Goal: Navigation & Orientation: Find specific page/section

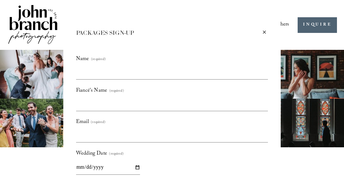
click at [263, 31] on div "×" at bounding box center [264, 32] width 7 height 7
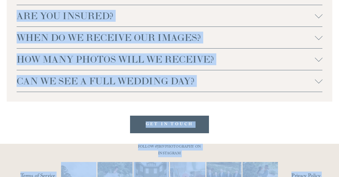
scroll to position [1556, 0]
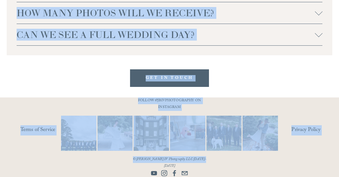
drag, startPoint x: 12, startPoint y: 120, endPoint x: 224, endPoint y: 102, distance: 212.0
copy div "FAQs WE DON'T LIVE IN NC OR NEAR THE RALEIGH AREA, DO YOU TRAVEL FOR WEDDINGS? …"
click at [292, 135] on link "Privacy Policy" at bounding box center [311, 130] width 41 height 10
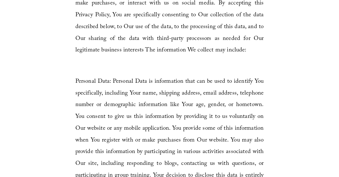
scroll to position [639, 0]
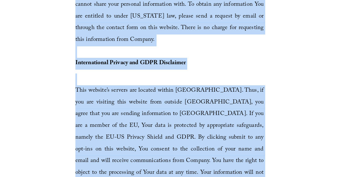
scroll to position [5758, 0]
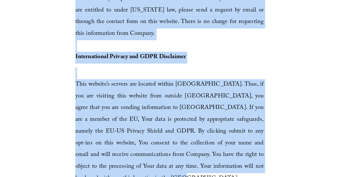
drag, startPoint x: 117, startPoint y: 61, endPoint x: 281, endPoint y: 93, distance: 167.1
copy div "LOREMIP DOLORS Amet Consect ad: 15.3.6991 El seddo eius tempori ut l etdo (magn…"
